Goal: Check status: Check status

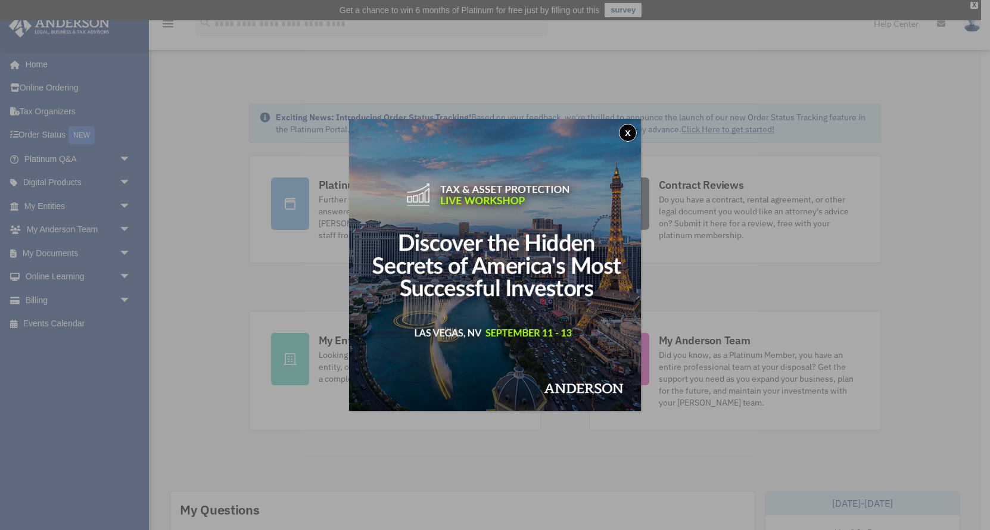
click at [630, 130] on button "x" at bounding box center [628, 133] width 18 height 18
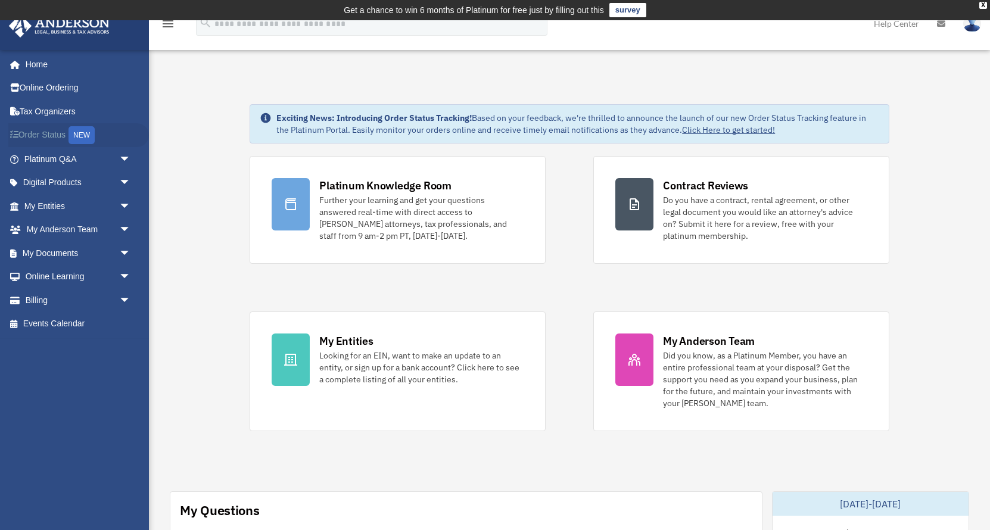
click at [41, 135] on link "Order Status NEW" at bounding box center [78, 135] width 141 height 24
click at [39, 129] on link "Order Status NEW" at bounding box center [78, 135] width 141 height 24
click at [123, 203] on span "arrow_drop_down" at bounding box center [131, 206] width 24 height 24
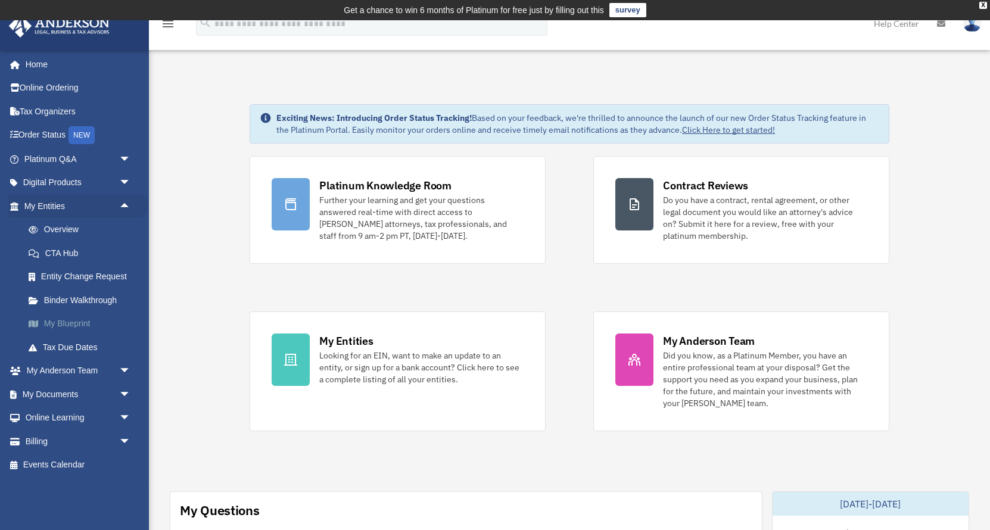
click at [81, 324] on link "My Blueprint" at bounding box center [83, 324] width 132 height 24
